Goal: Find specific page/section: Find specific page/section

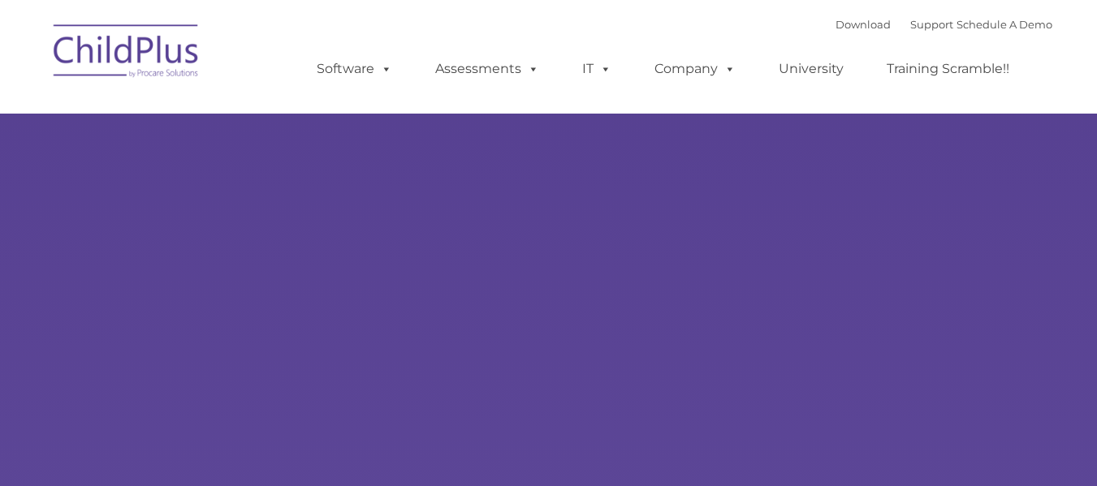
type input ""
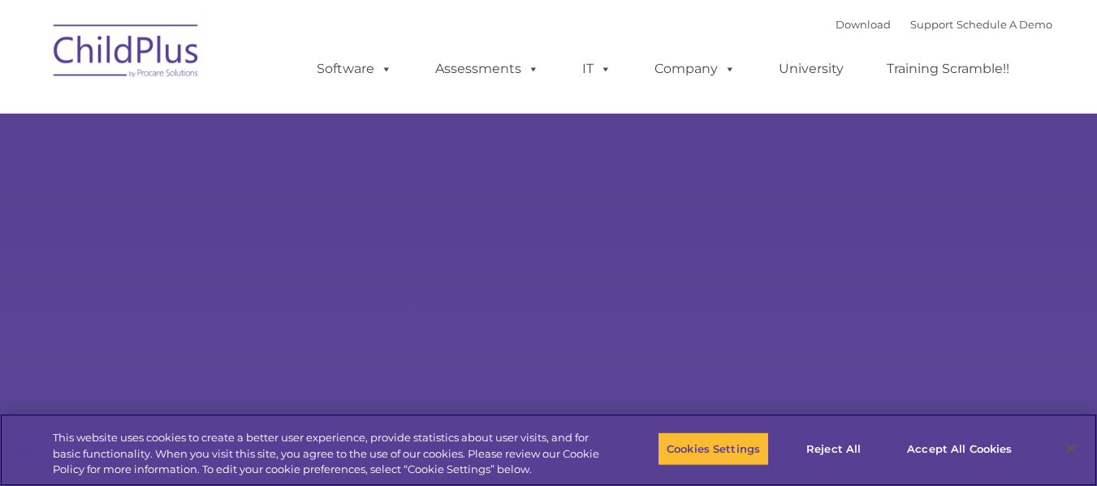
select select "MEDIUM"
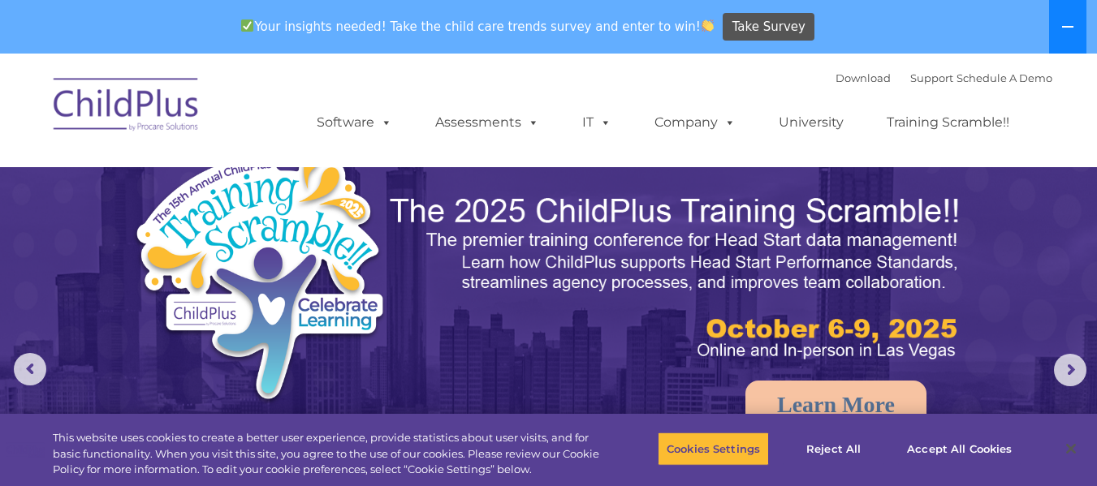
click at [1063, 19] on button at bounding box center [1067, 27] width 37 height 54
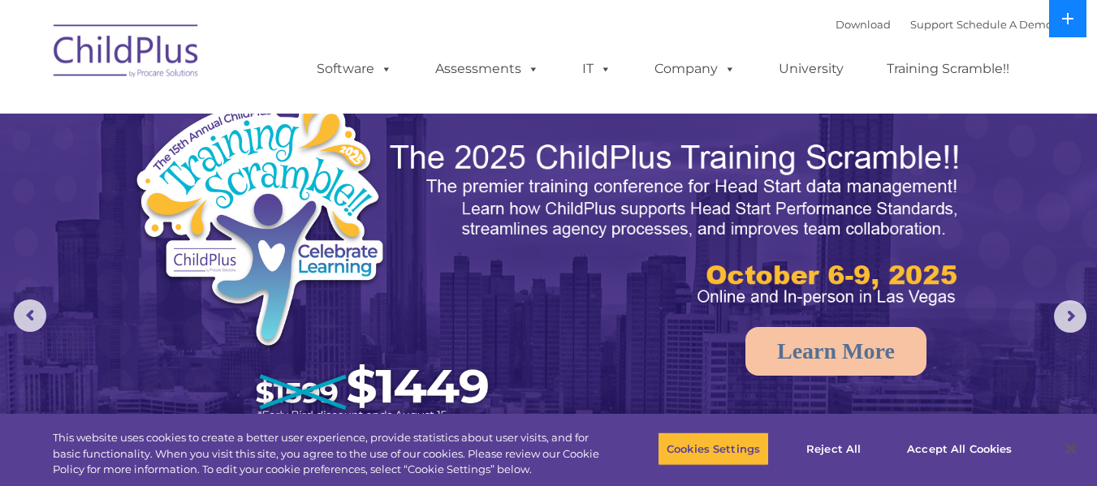
click at [1063, 19] on icon at bounding box center [1067, 18] width 11 height 11
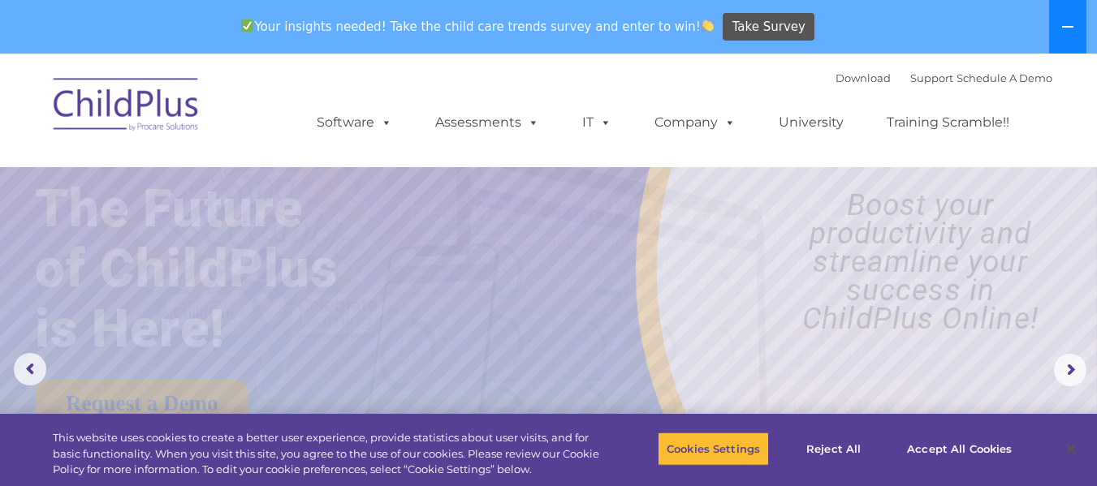
click at [1063, 19] on button at bounding box center [1067, 27] width 37 height 54
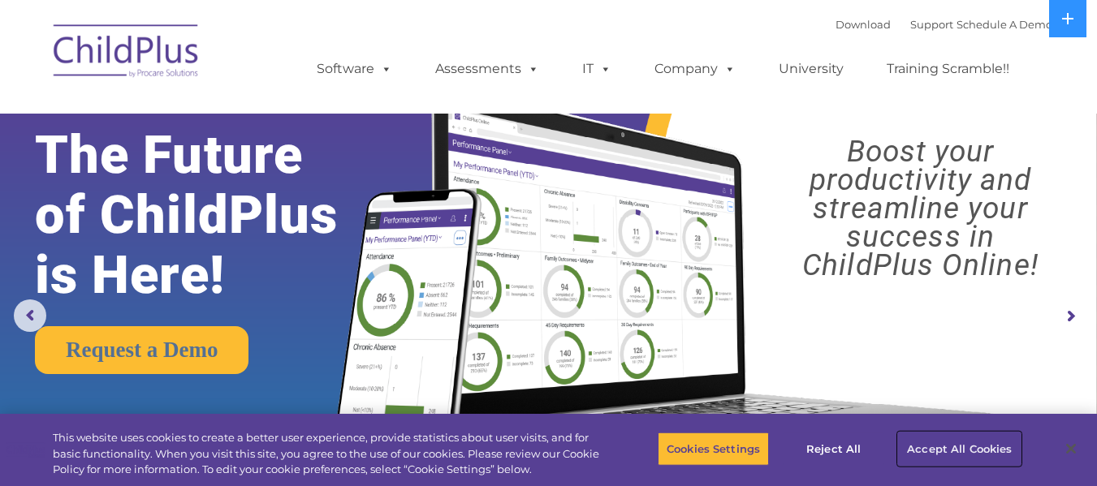
click at [919, 450] on button "Accept All Cookies" at bounding box center [959, 449] width 123 height 34
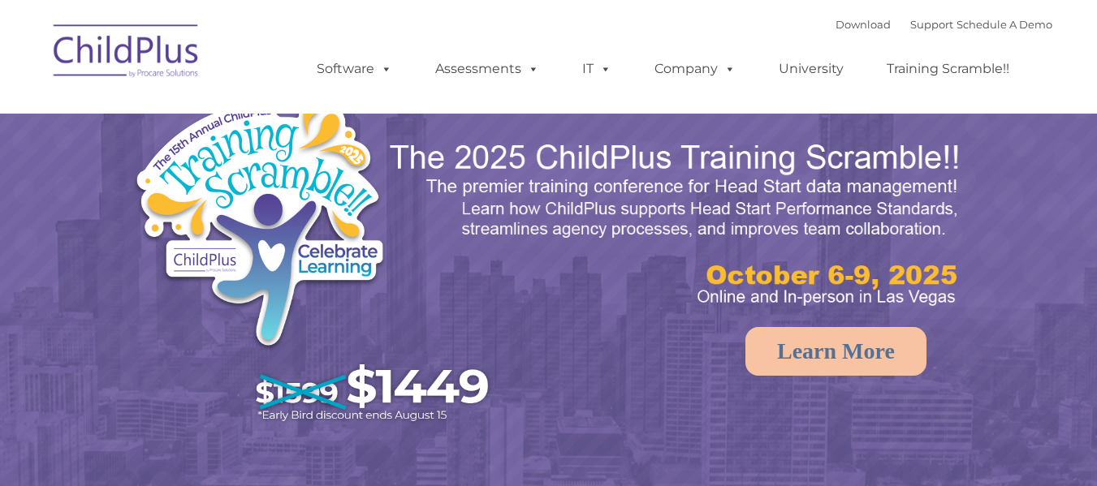
select select "MEDIUM"
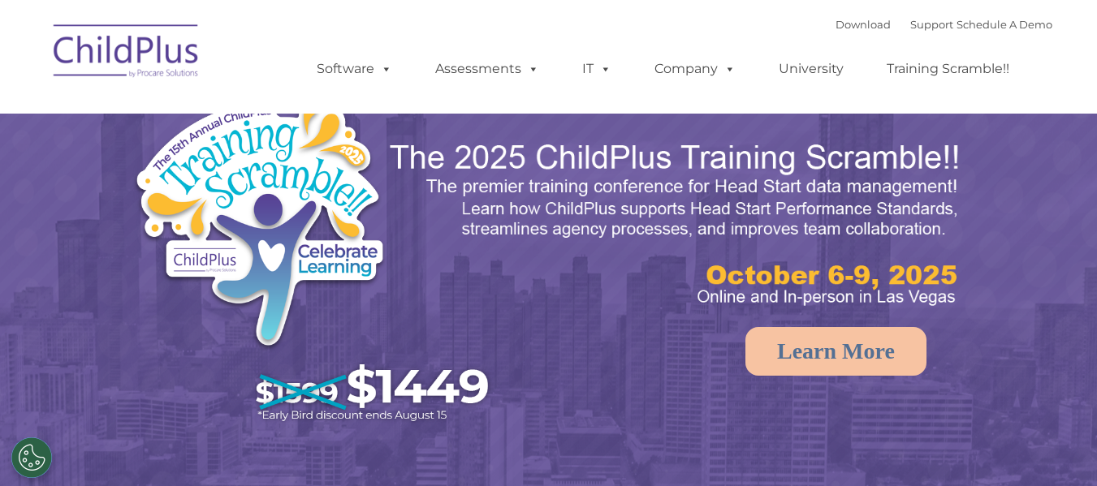
select select "MEDIUM"
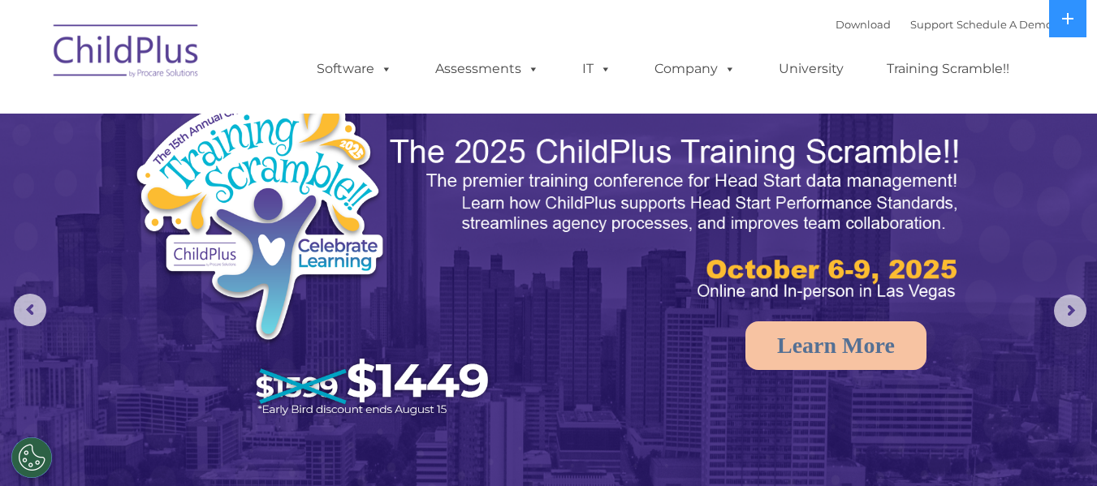
scroll to position [2, 0]
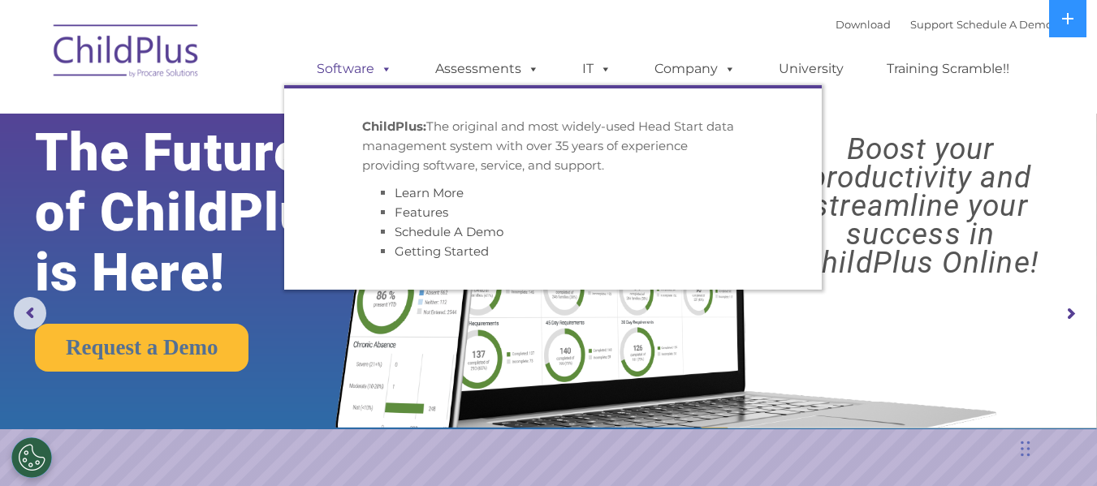
click at [352, 62] on link "Software" at bounding box center [354, 69] width 108 height 32
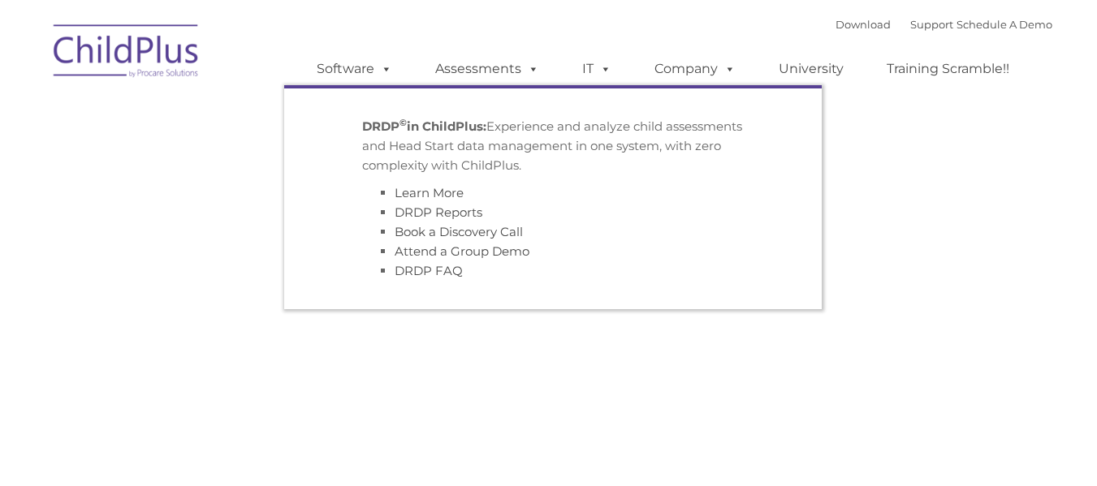
type input ""
